Goal: Task Accomplishment & Management: Use online tool/utility

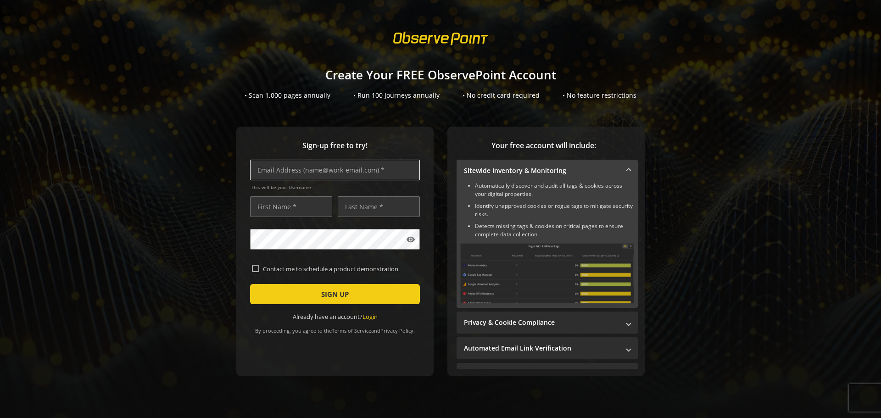
click at [302, 172] on input "text" at bounding box center [335, 170] width 170 height 21
type input "[EMAIL_ADDRESS][DOMAIN_NAME]"
type input "[PERSON_NAME]"
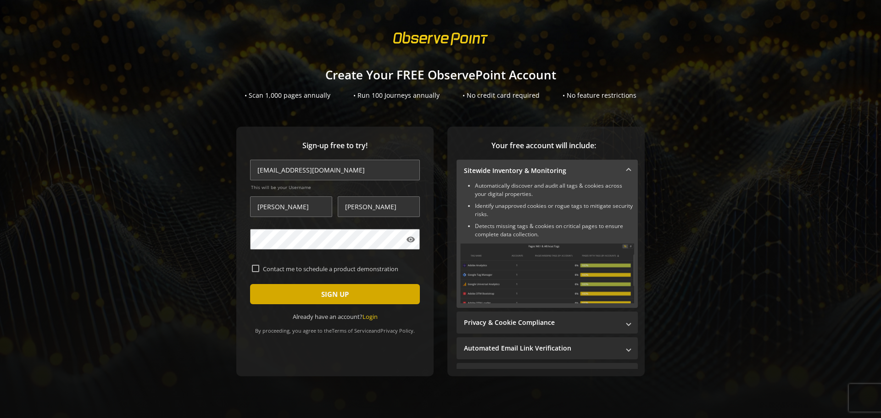
click at [400, 291] on span "submit" at bounding box center [335, 294] width 170 height 22
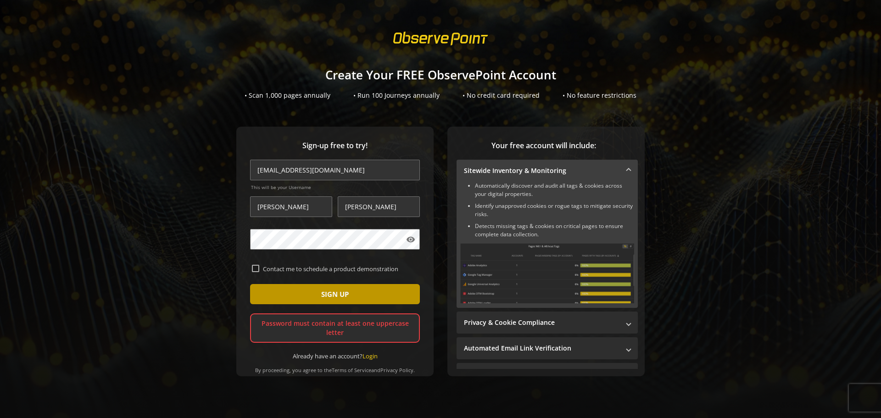
click at [342, 289] on span "SIGN UP" at bounding box center [335, 294] width 28 height 17
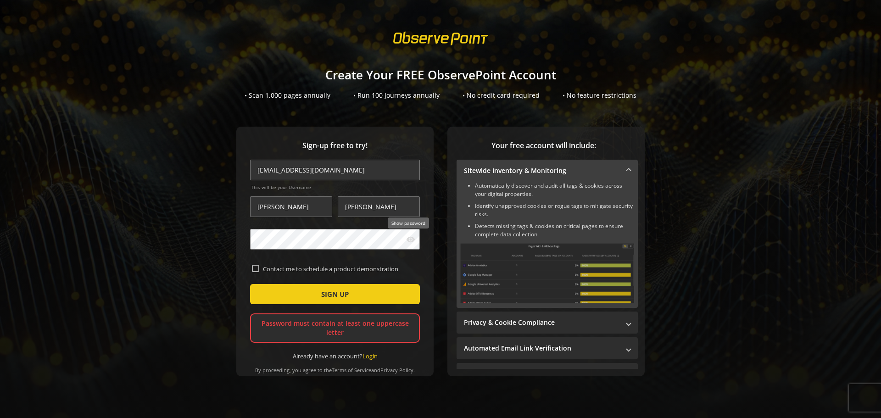
click at [406, 241] on mat-icon "visibility" at bounding box center [410, 239] width 9 height 9
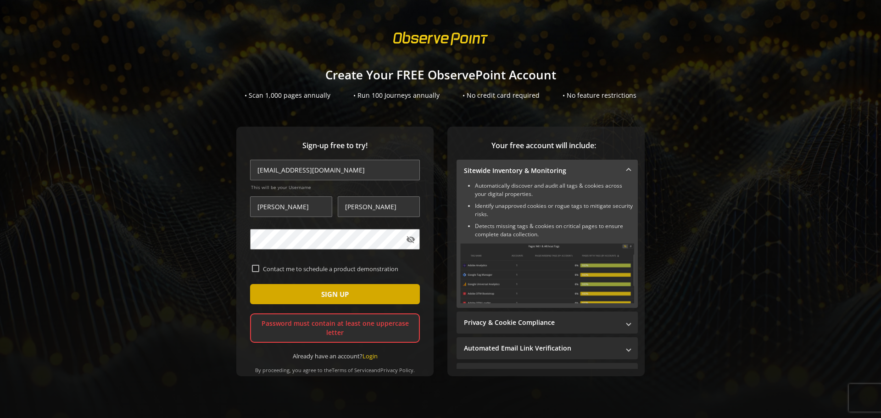
click at [364, 291] on span "submit" at bounding box center [335, 294] width 170 height 22
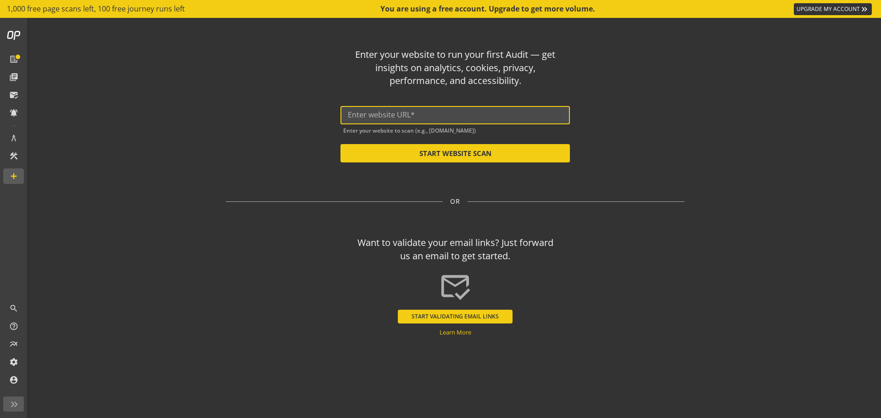
click at [418, 118] on input "text" at bounding box center [455, 115] width 215 height 9
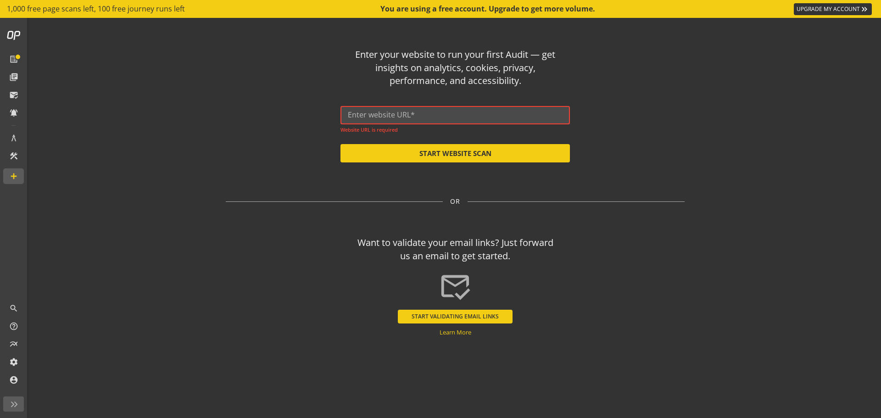
click at [462, 108] on div at bounding box center [455, 115] width 215 height 18
click at [452, 113] on input "text" at bounding box center [455, 115] width 215 height 9
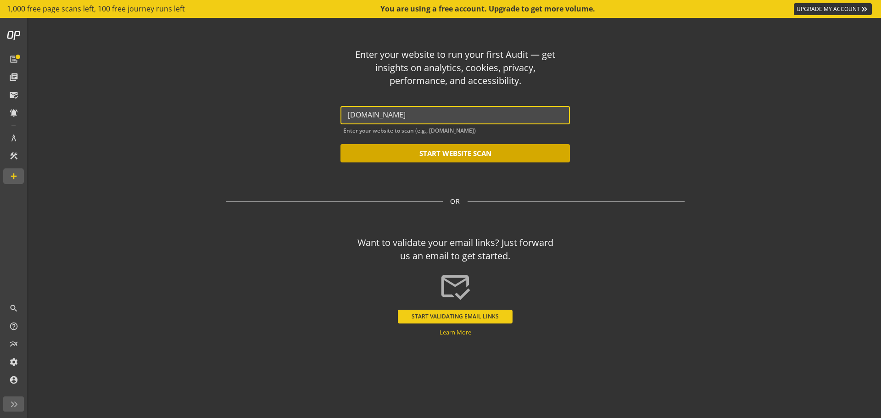
click at [452, 154] on button "START WEBSITE SCAN" at bounding box center [454, 153] width 229 height 18
type input "[URL][DOMAIN_NAME]"
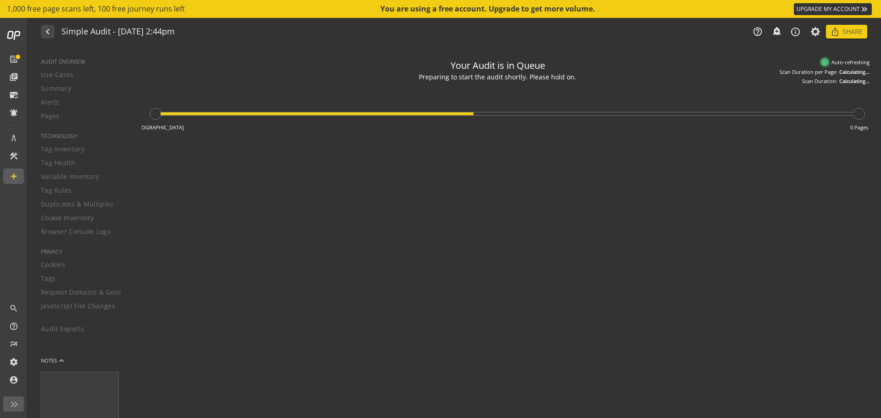
type textarea "Notes can include: -a description of what this audit is validating -changes in …"
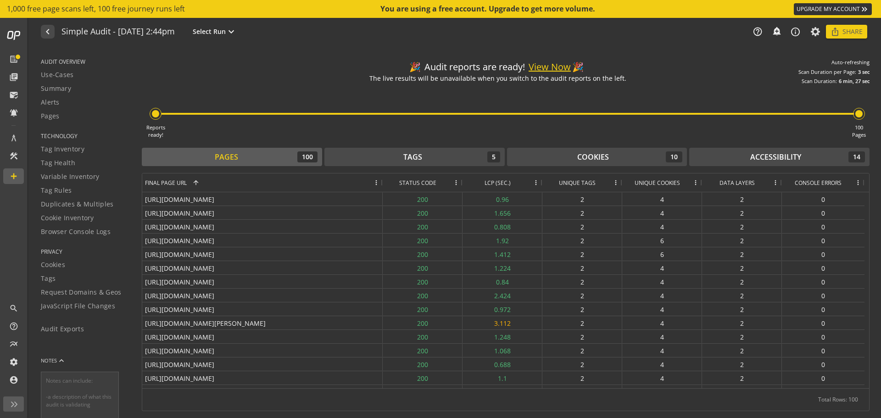
click at [556, 66] on button "View Now" at bounding box center [550, 67] width 42 height 13
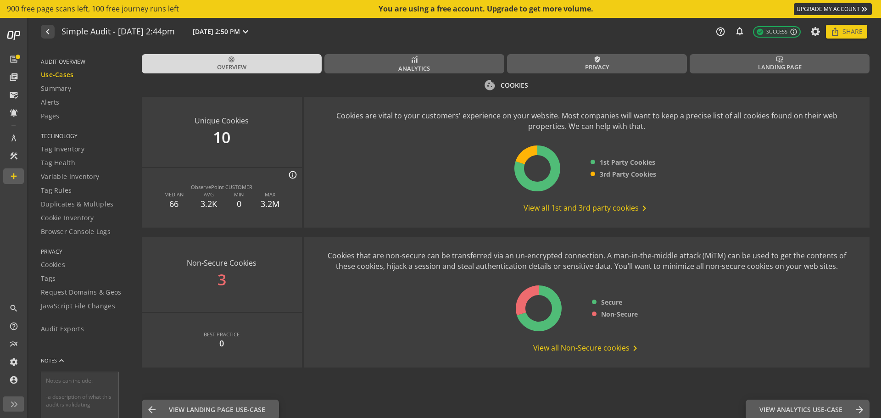
scroll to position [1122, 0]
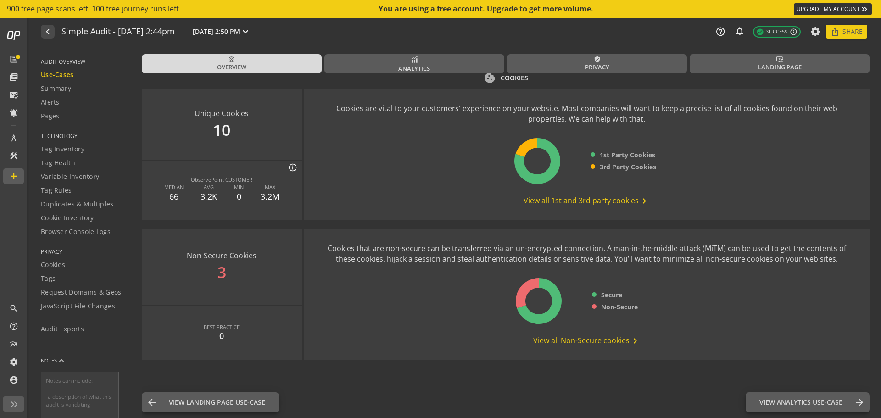
click at [607, 343] on span "View all Non-Secure cookies chevron_right" at bounding box center [586, 340] width 107 height 11
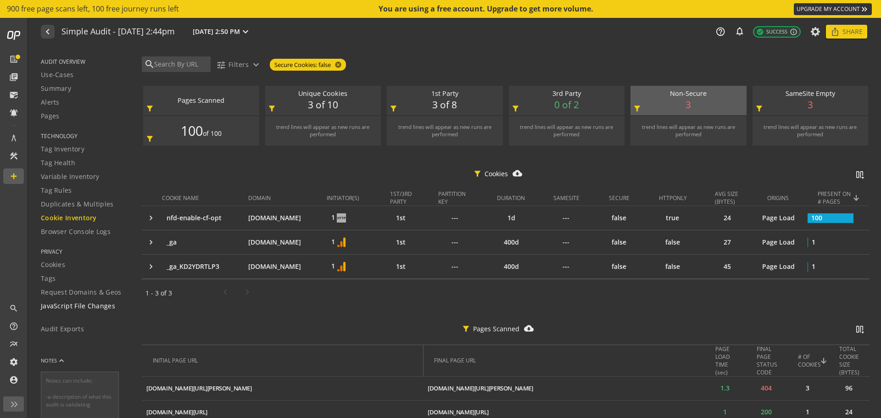
click at [74, 307] on span "JavaScript File Changes" at bounding box center [78, 305] width 74 height 9
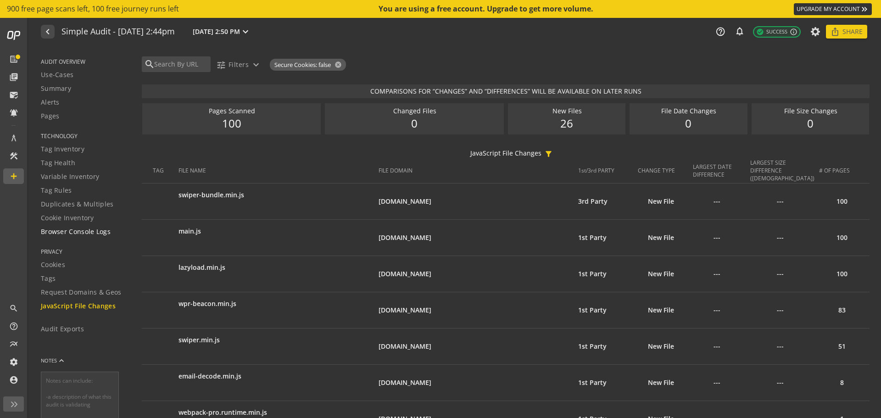
click at [70, 234] on span "Browser Console Logs" at bounding box center [76, 231] width 70 height 9
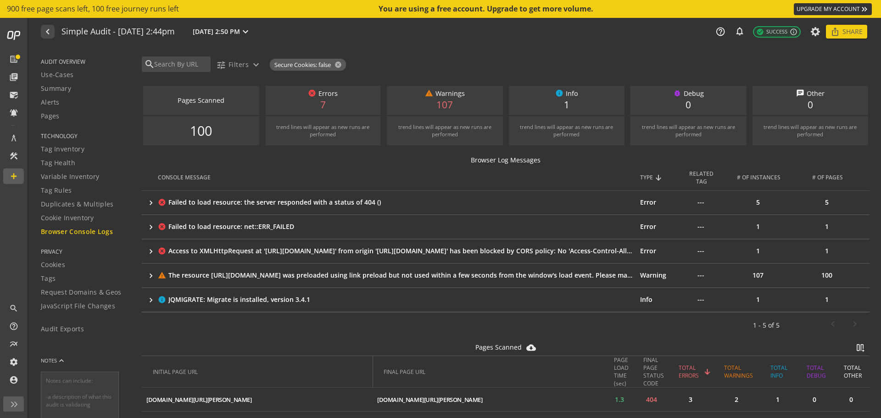
click at [244, 203] on div "Failed to load resource: the server responded with a status of 404 ()" at bounding box center [400, 202] width 464 height 9
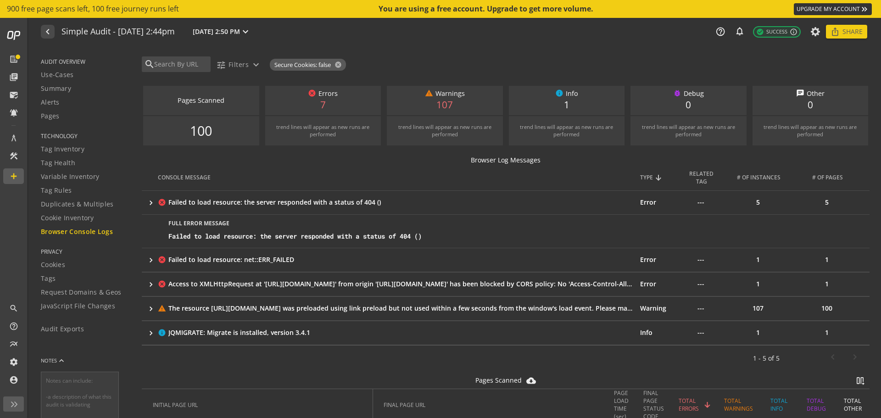
click at [295, 258] on div "Failed to load resource: net::ERR_FAILED" at bounding box center [400, 259] width 464 height 9
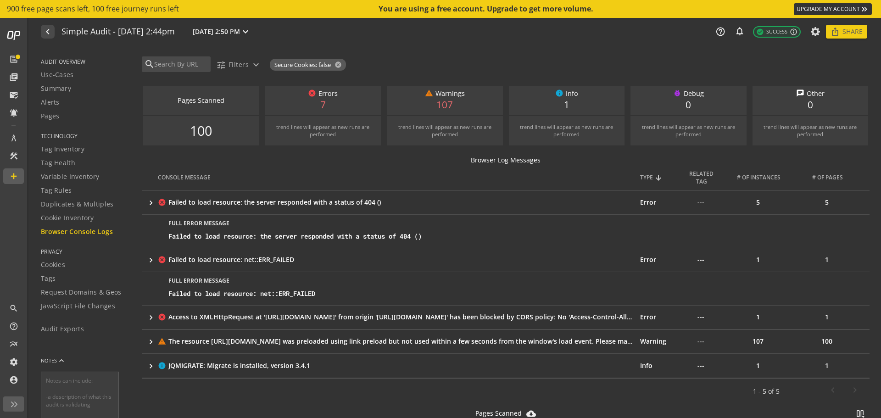
click at [424, 317] on div "Access to XMLHttpRequest at '[URL][DOMAIN_NAME]' from origin '[URL][DOMAIN_NAME…" at bounding box center [400, 316] width 464 height 9
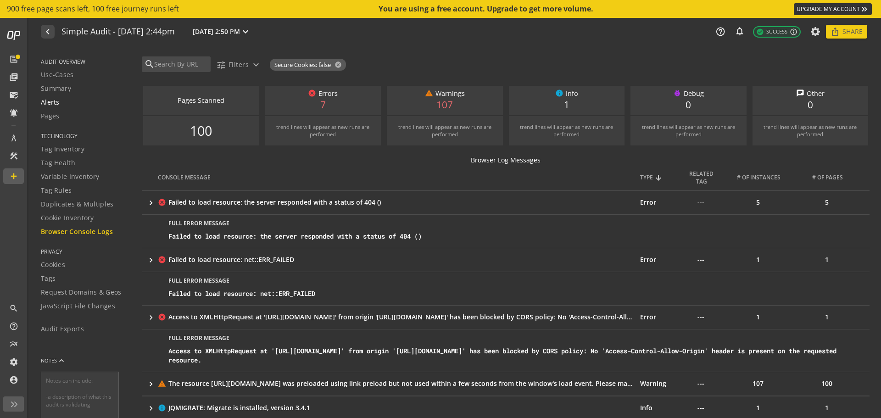
click at [71, 103] on div "Alerts" at bounding box center [85, 102] width 89 height 9
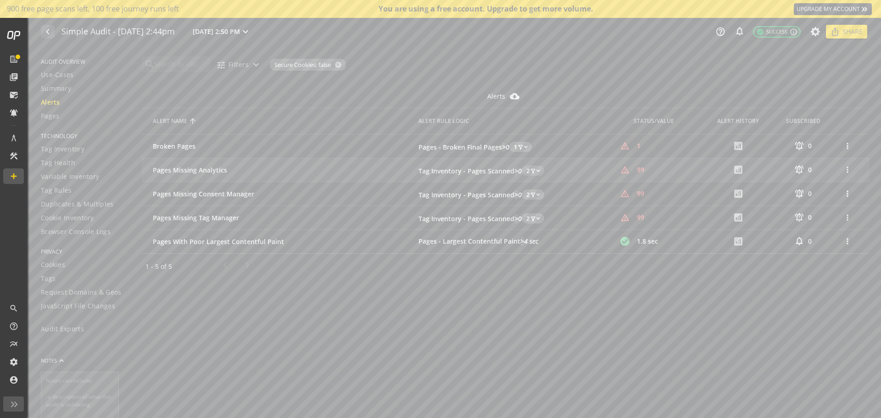
click at [292, 169] on td "Pages Missing Analytics edit" at bounding box center [280, 170] width 277 height 24
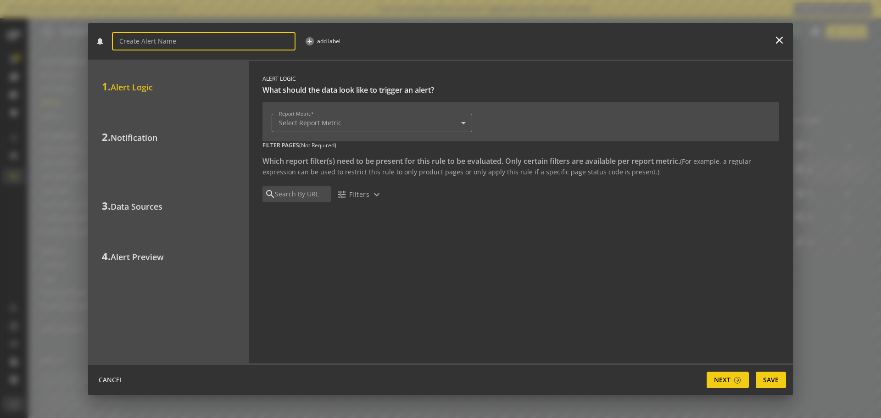
type input "Pages Missing Analytics"
type input "Tag Inventory - Pages Scanned"
type input "0"
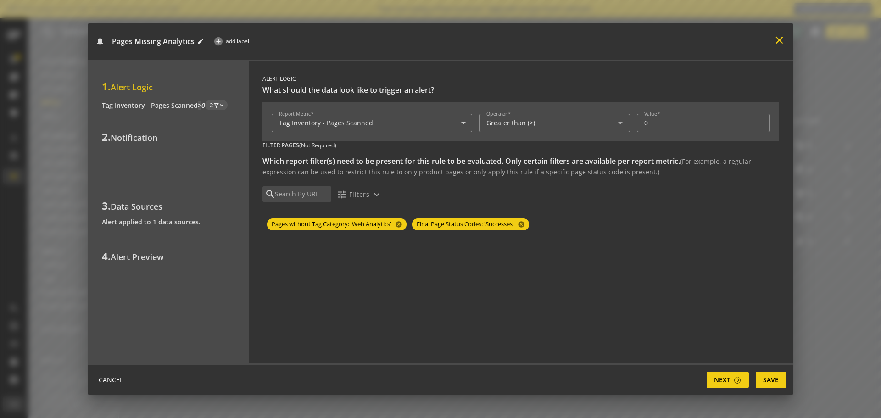
click at [780, 42] on mat-icon "close" at bounding box center [779, 40] width 12 height 12
